Goal: Task Accomplishment & Management: Manage account settings

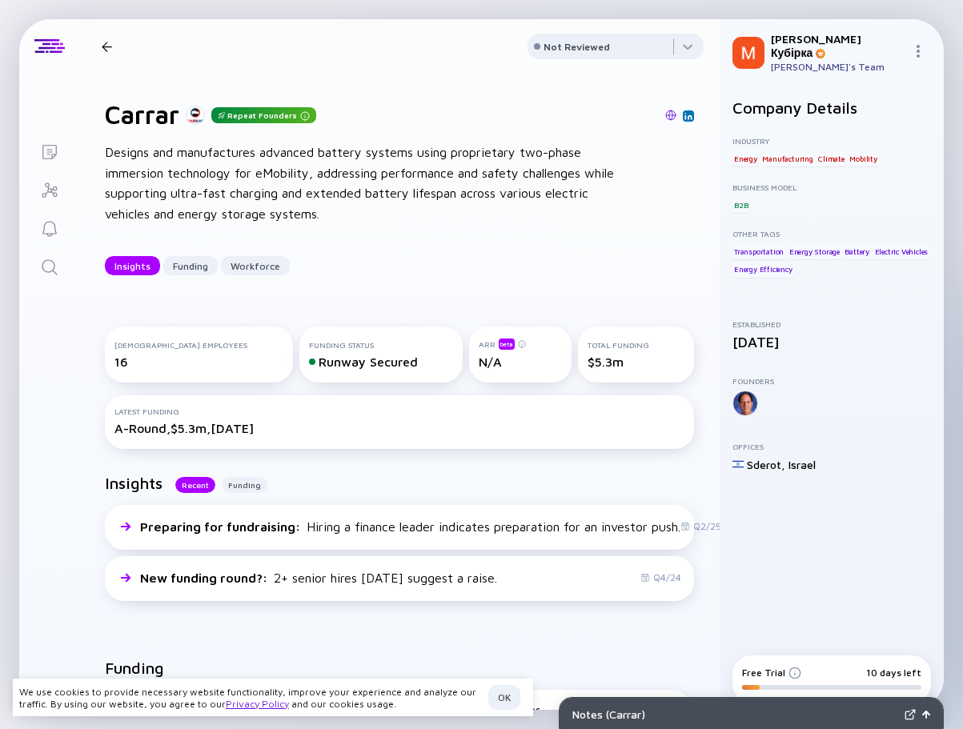
click at [920, 49] on img at bounding box center [918, 51] width 13 height 13
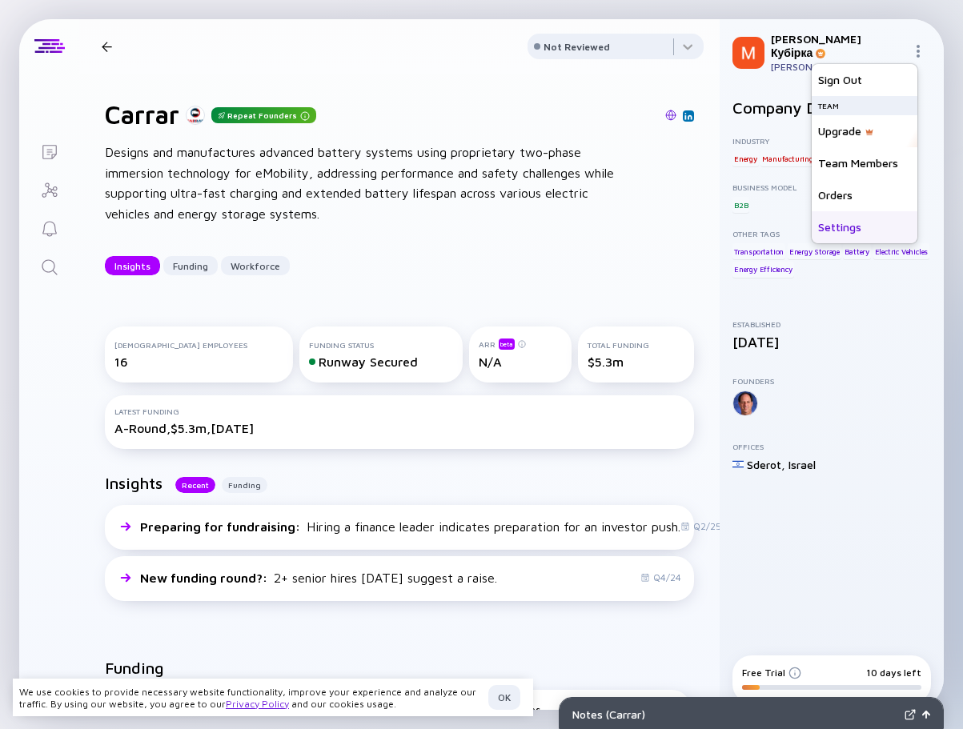
click at [861, 223] on div "Settings" at bounding box center [865, 227] width 106 height 32
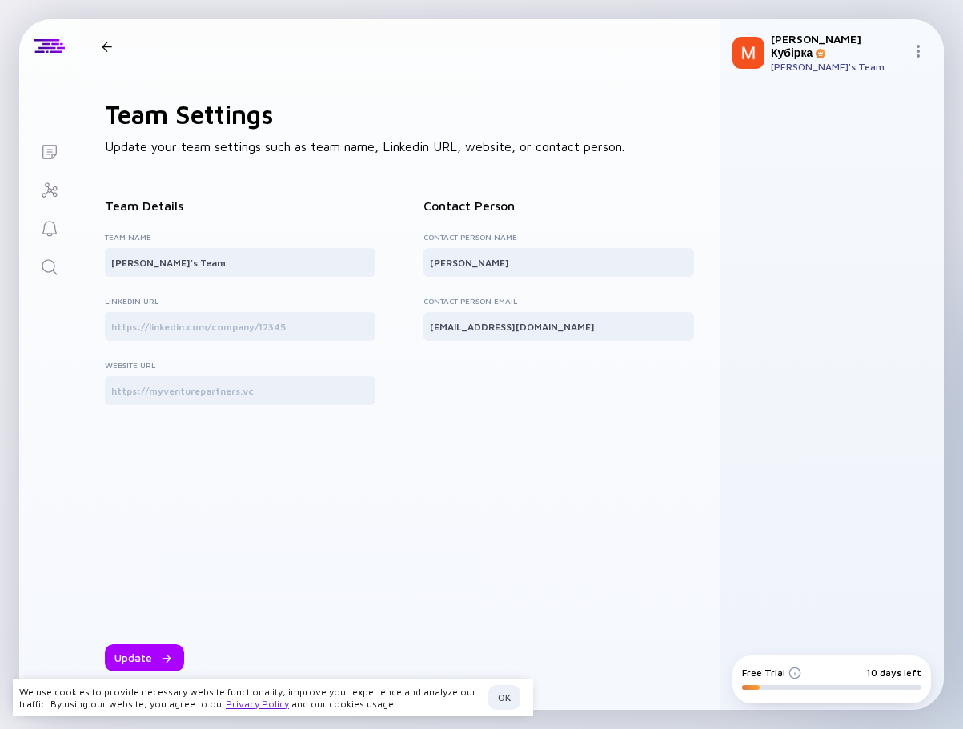
click at [98, 45] on div at bounding box center [106, 47] width 23 height 10
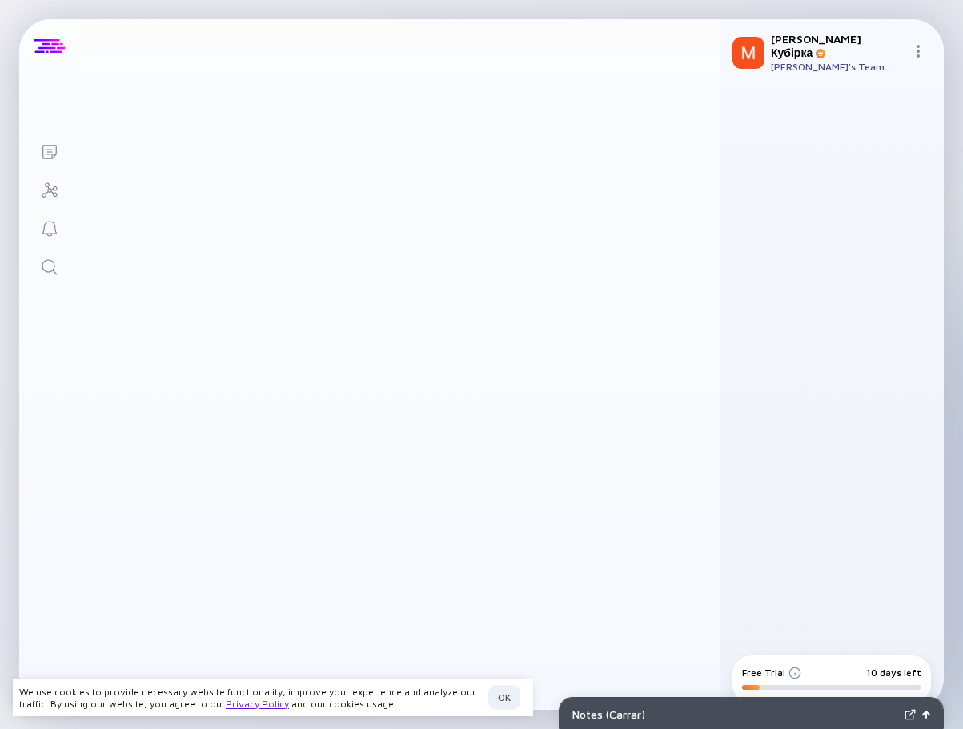
click at [50, 44] on div at bounding box center [49, 46] width 30 height 14
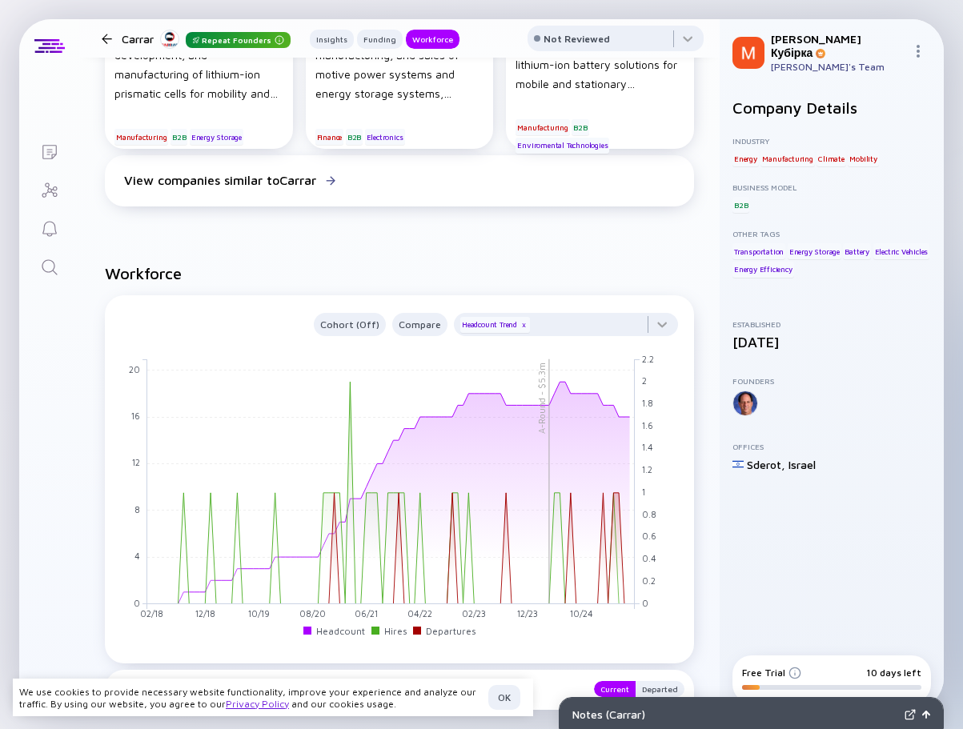
scroll to position [896, 0]
